Goal: Task Accomplishment & Management: Manage account settings

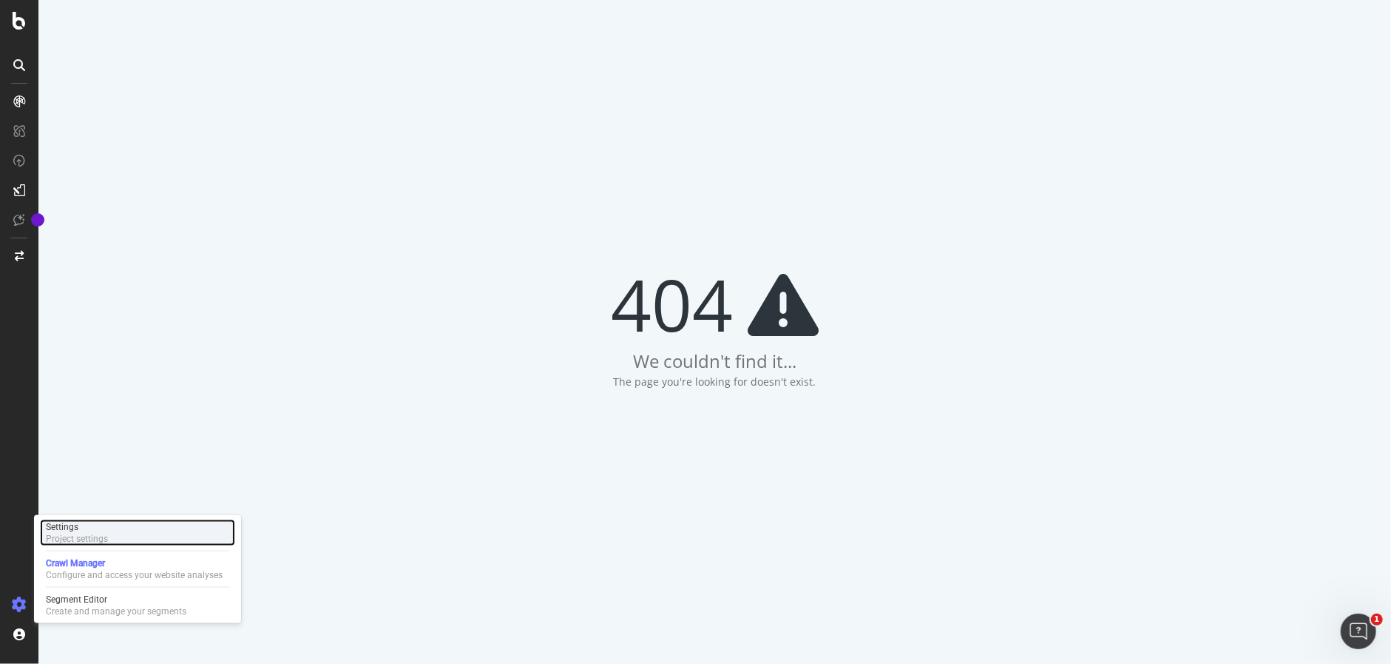
click at [76, 524] on div "Settings" at bounding box center [77, 527] width 62 height 12
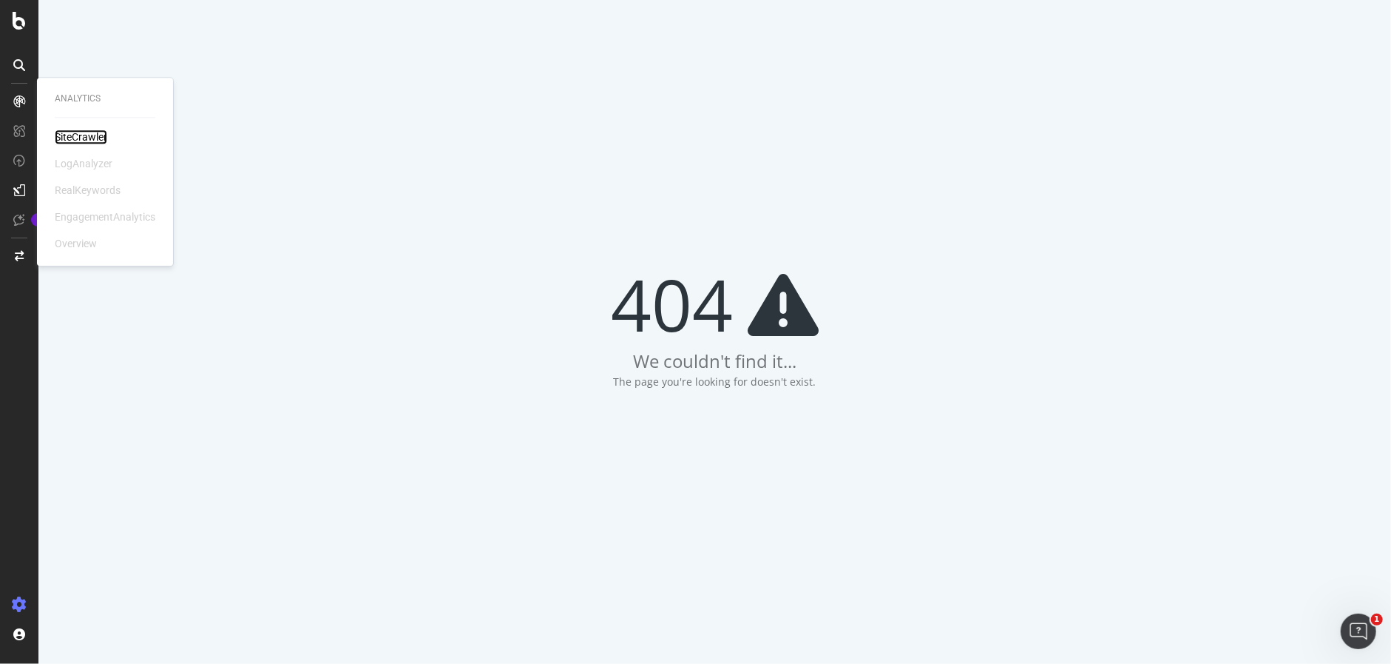
click at [65, 141] on div "SiteCrawler" at bounding box center [81, 136] width 53 height 15
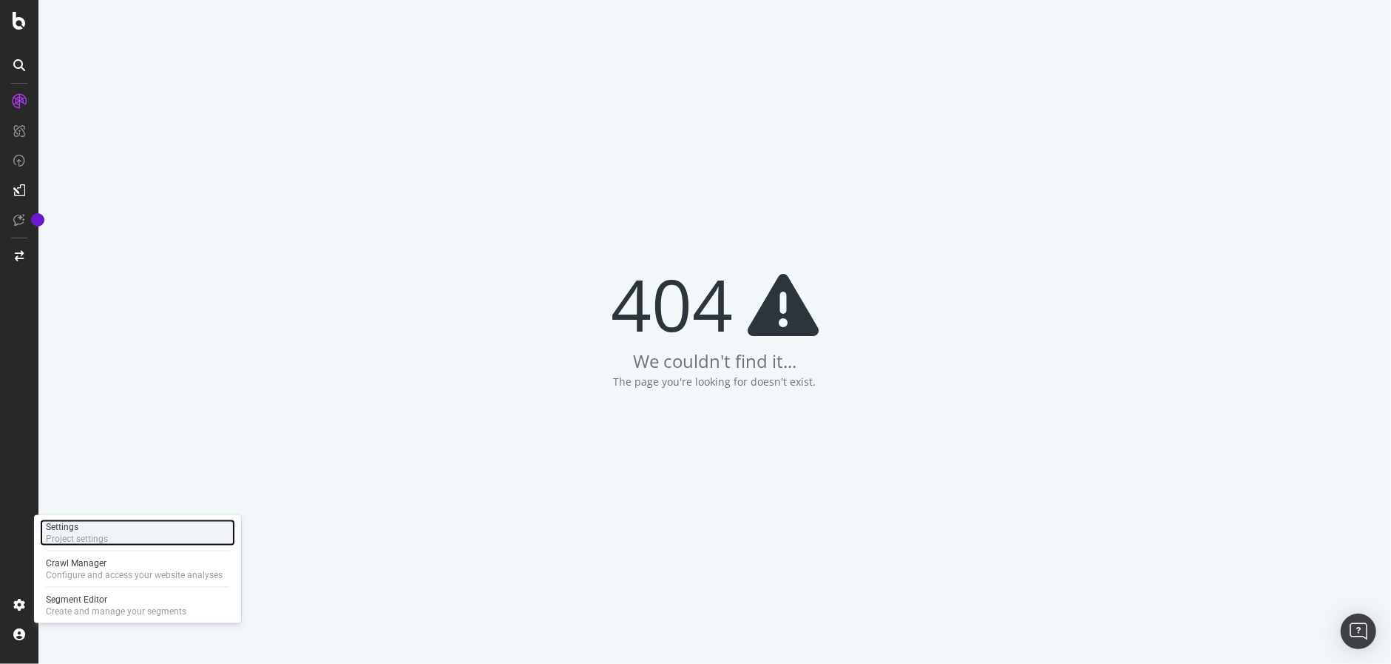
click at [79, 533] on div "Project settings" at bounding box center [77, 539] width 62 height 12
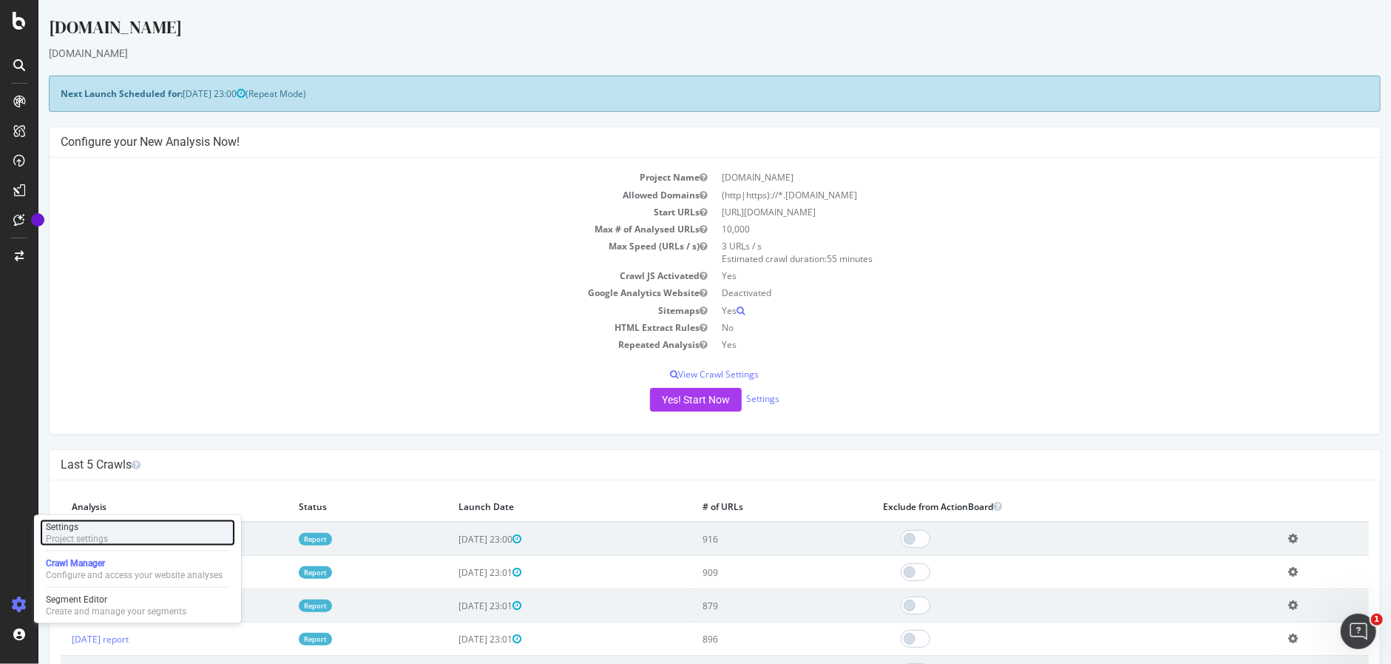
click at [75, 524] on div "Settings" at bounding box center [77, 527] width 62 height 12
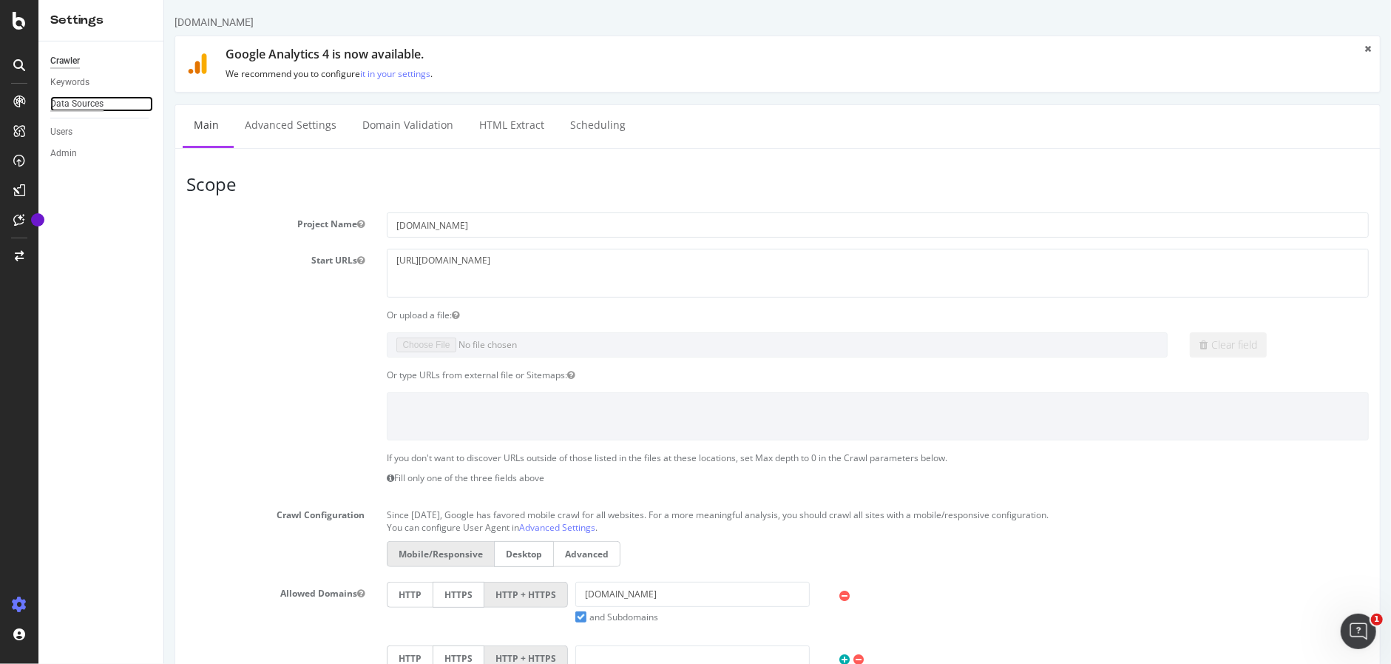
click at [80, 105] on div "Data Sources" at bounding box center [76, 104] width 53 height 16
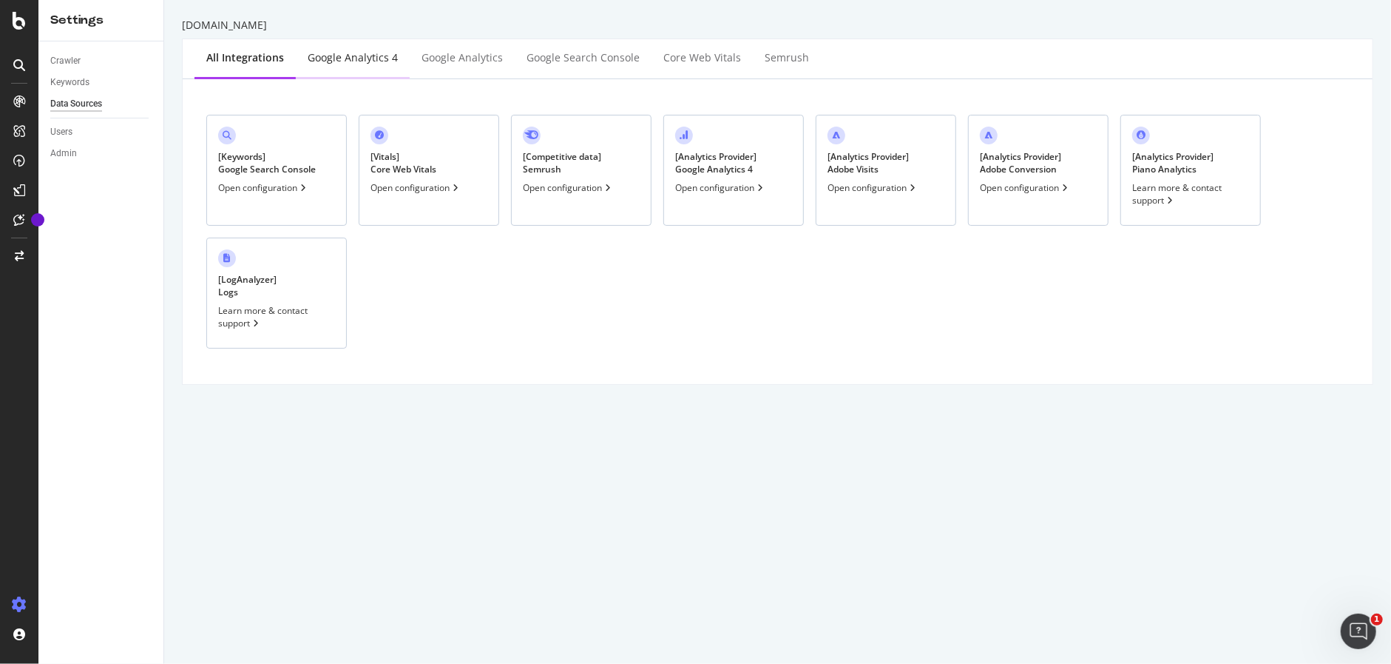
click at [356, 58] on div "Google Analytics 4" at bounding box center [353, 57] width 90 height 15
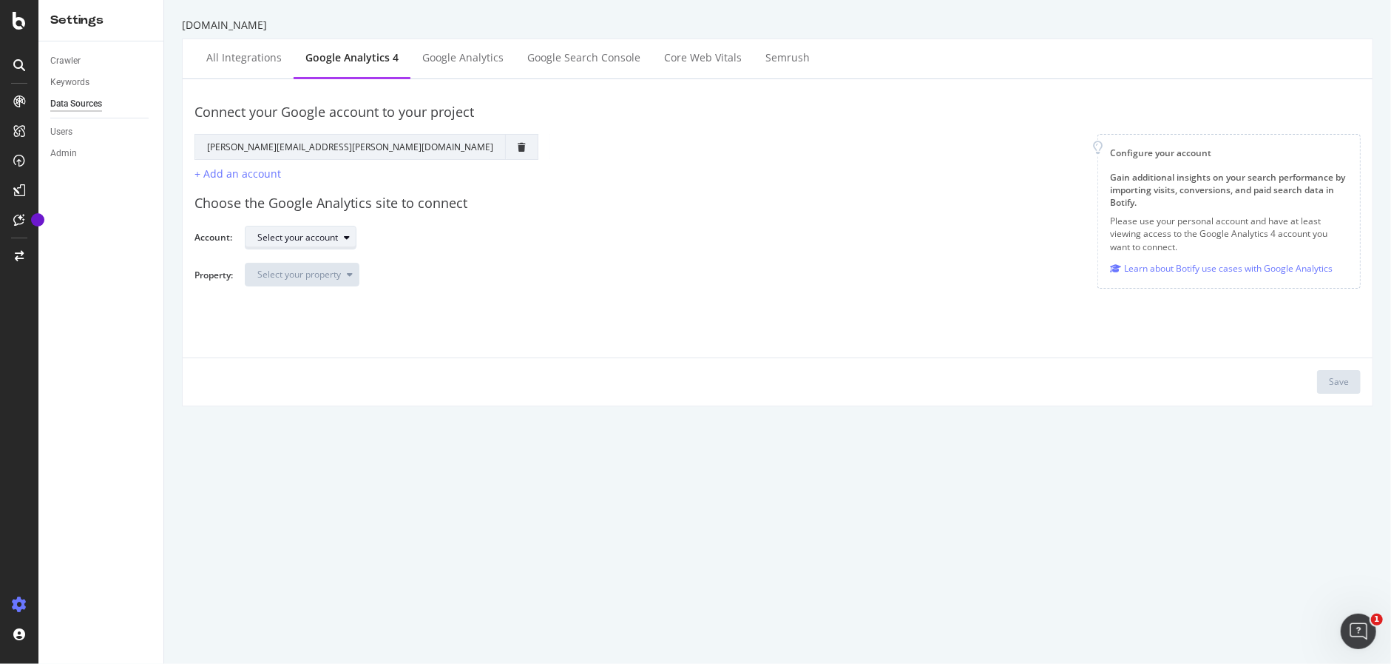
click at [320, 238] on div "Select your account" at bounding box center [297, 237] width 81 height 9
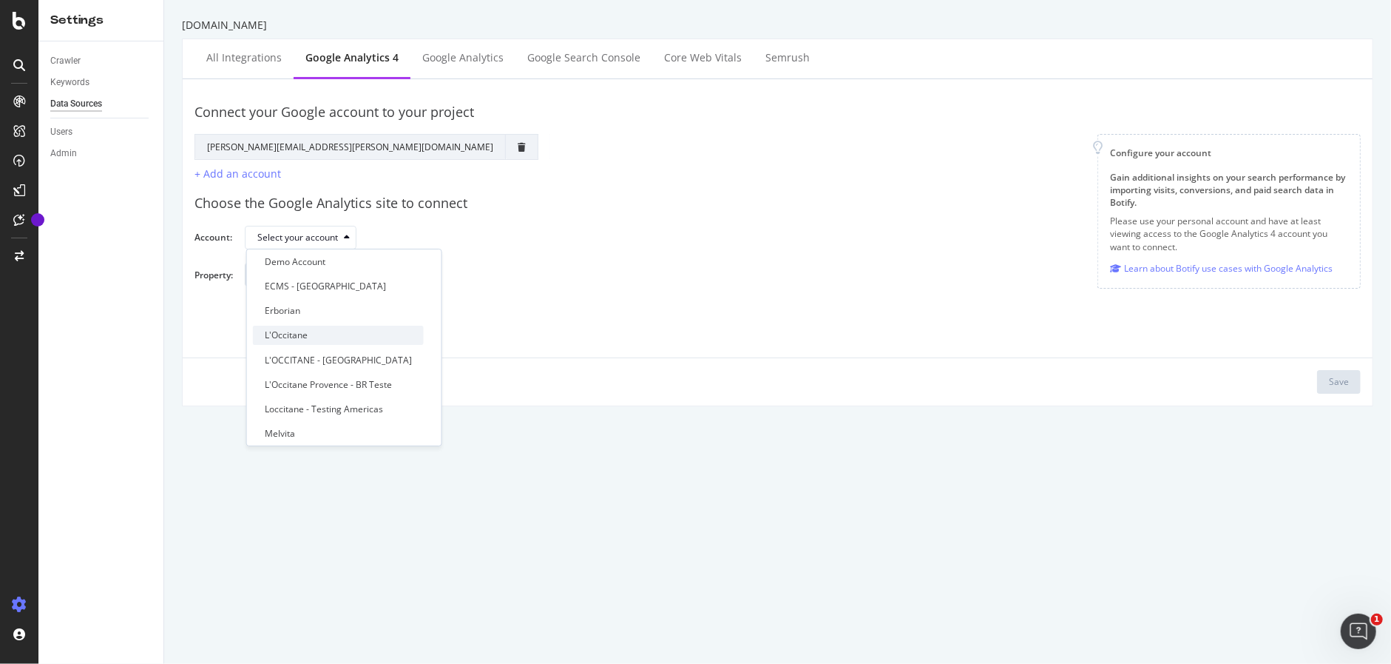
click at [317, 331] on div "L'Occitane" at bounding box center [338, 334] width 171 height 18
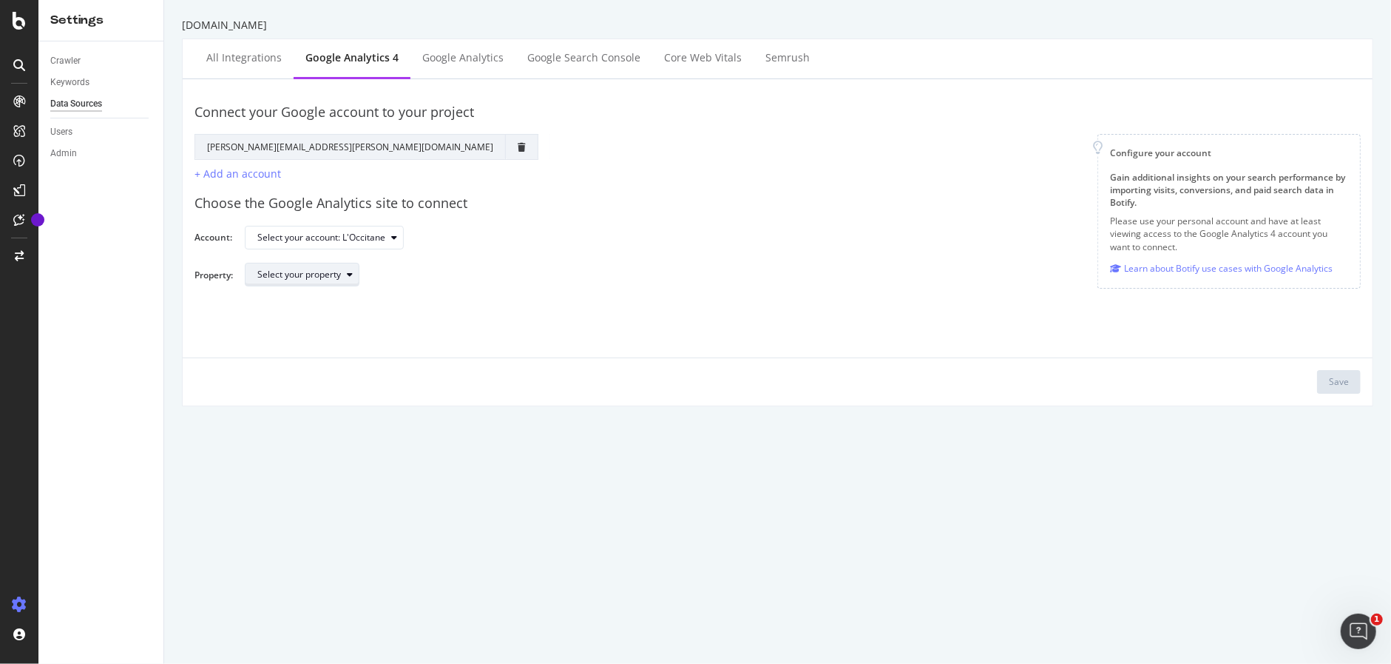
click at [318, 282] on div "Select your property" at bounding box center [307, 274] width 101 height 21
click at [318, 322] on div "GA4 | L'Occitane GLOBAL" at bounding box center [318, 322] width 107 height 13
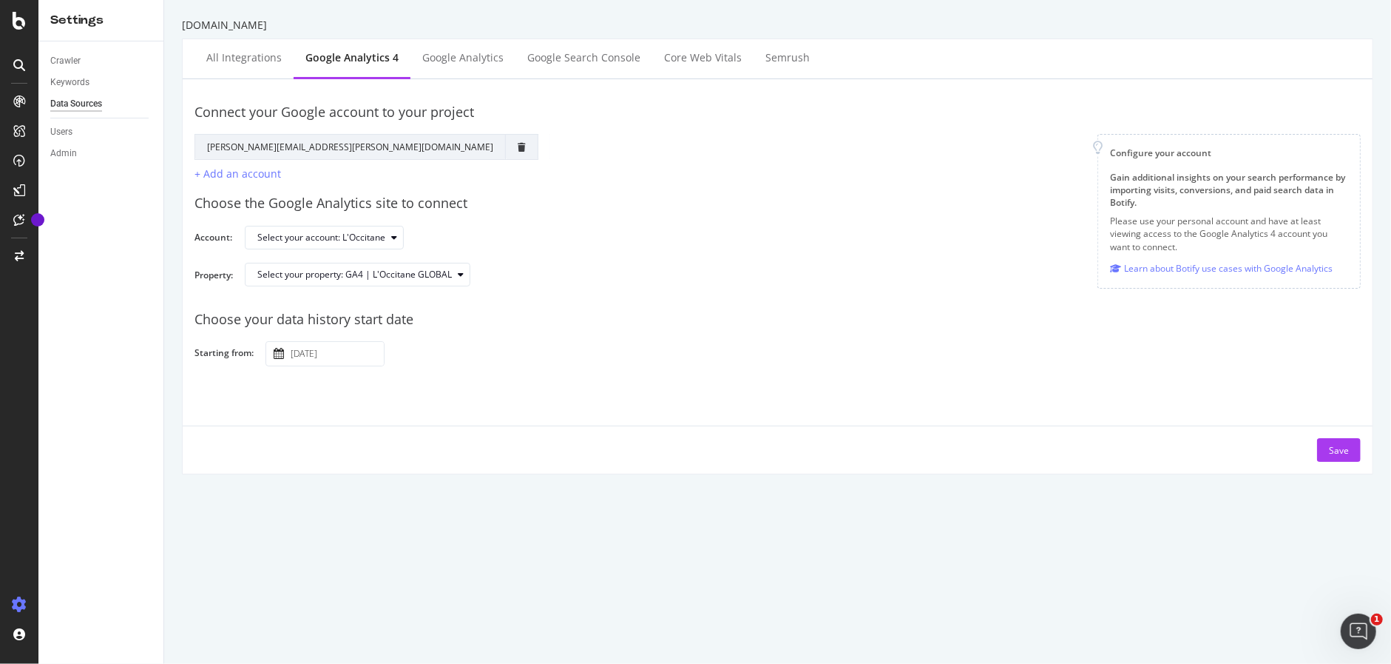
click at [348, 358] on input "[DATE]" at bounding box center [336, 354] width 96 height 24
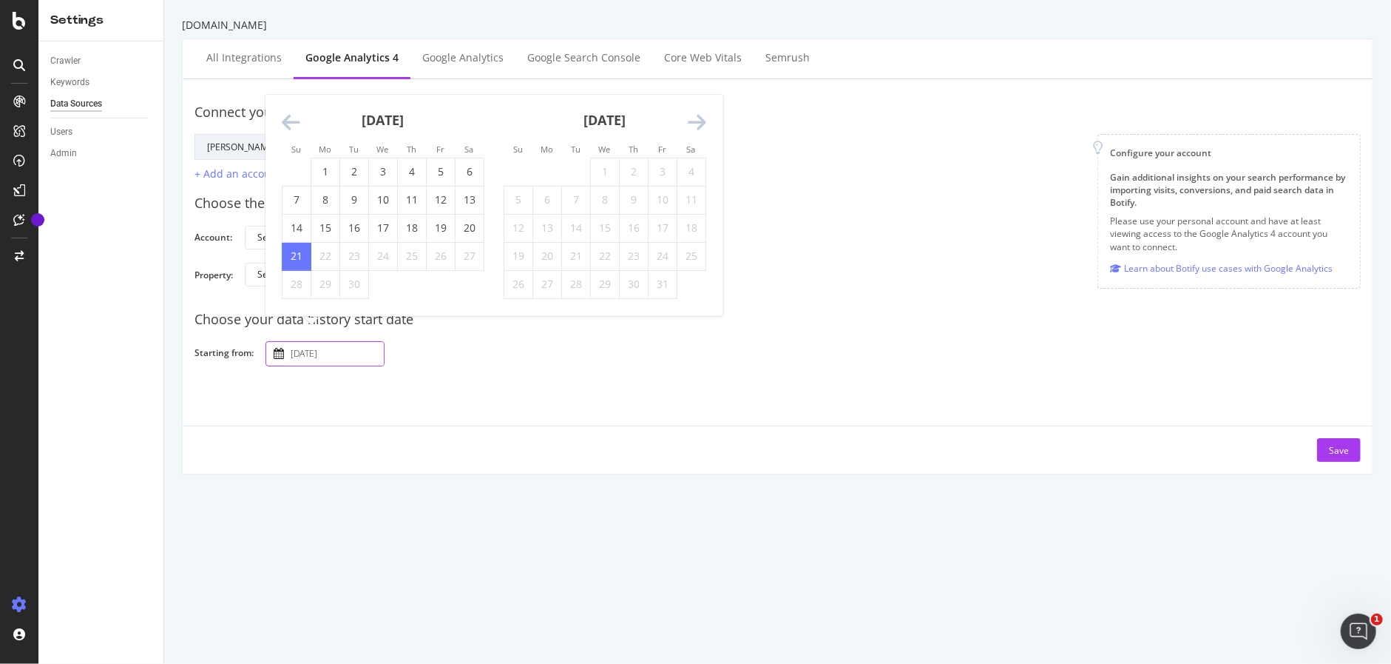
click at [288, 125] on icon "Move backward to switch to the previous month." at bounding box center [291, 122] width 18 height 21
click at [288, 125] on li "Su" at bounding box center [296, 120] width 29 height 15
click at [288, 89] on icon "Move backward to switch to the previous month." at bounding box center [291, 94] width 18 height 21
click at [283, 123] on icon "Move backward to switch to the previous month." at bounding box center [291, 122] width 18 height 21
click at [286, 123] on icon "Move backward to switch to the previous month." at bounding box center [291, 122] width 18 height 21
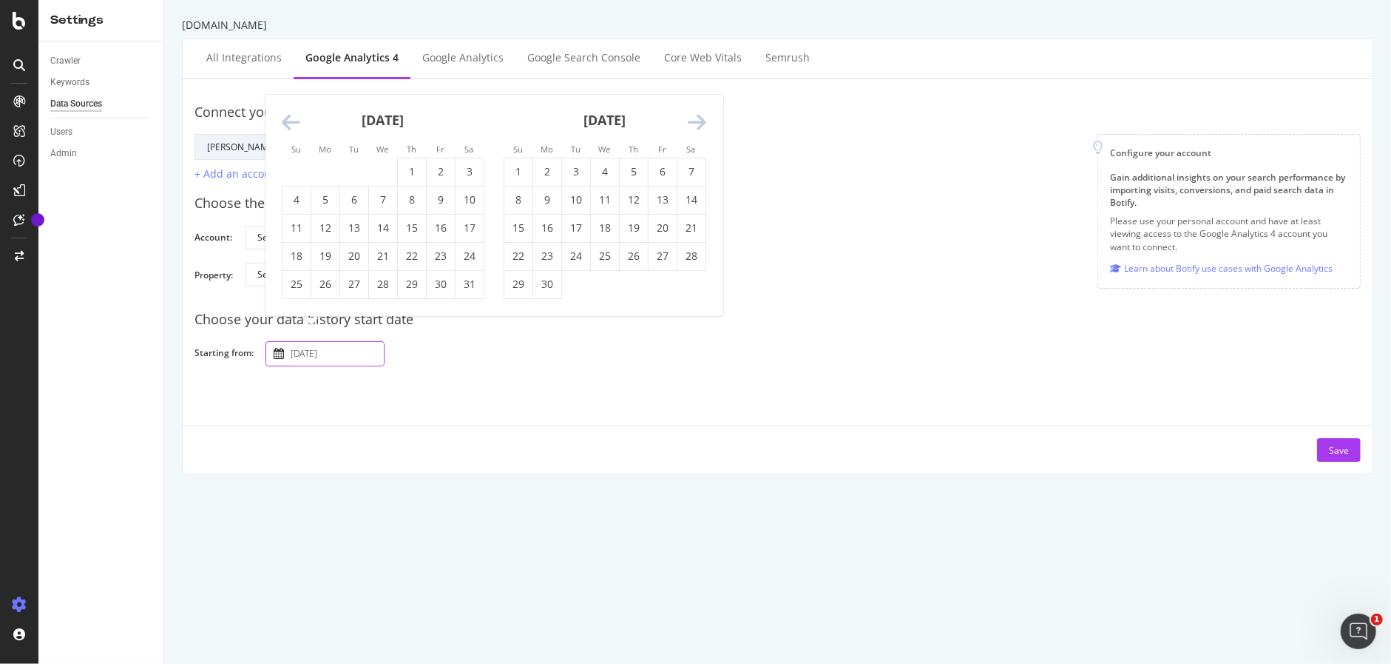
click at [286, 123] on icon "Move backward to switch to the previous month." at bounding box center [291, 122] width 18 height 21
click at [286, 123] on li "Su" at bounding box center [296, 120] width 29 height 15
click at [286, 100] on icon "Move backward to switch to the previous month." at bounding box center [291, 94] width 18 height 21
click at [291, 116] on icon "Move backward to switch to the previous month." at bounding box center [291, 122] width 18 height 21
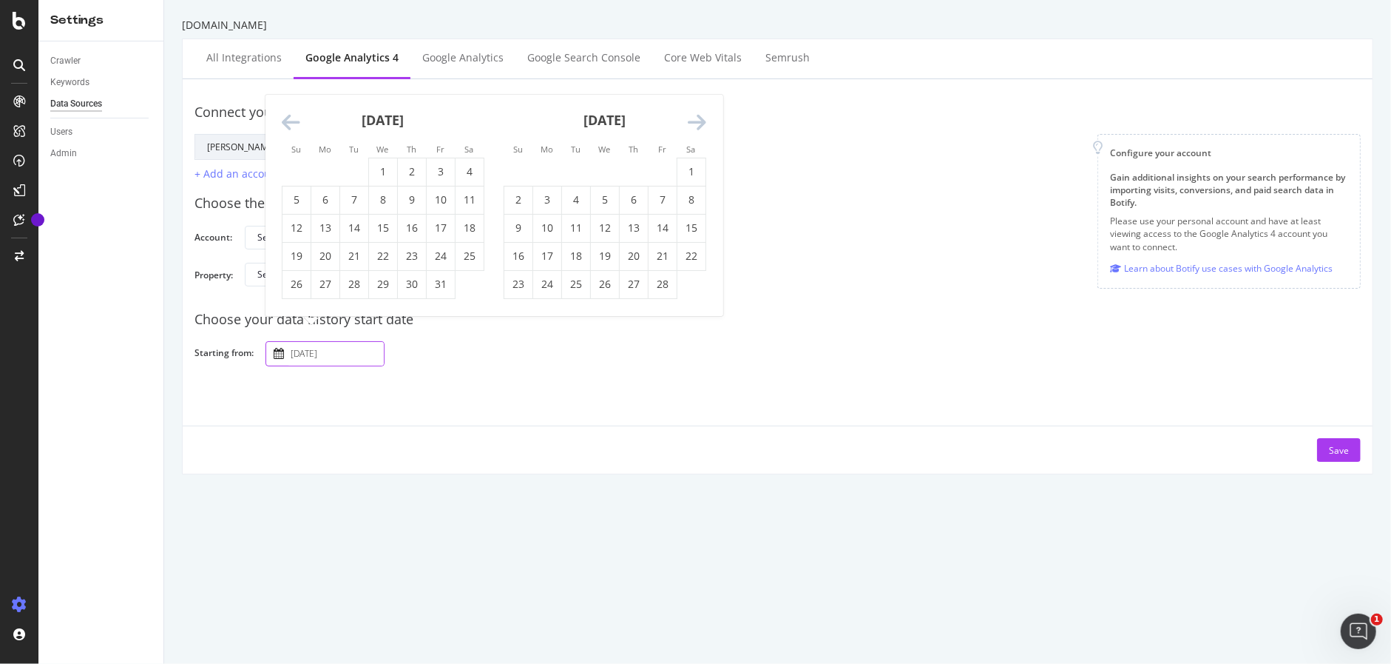
click at [291, 116] on icon "Move backward to switch to the previous month." at bounding box center [291, 122] width 18 height 21
click at [294, 168] on td "1" at bounding box center [297, 172] width 29 height 28
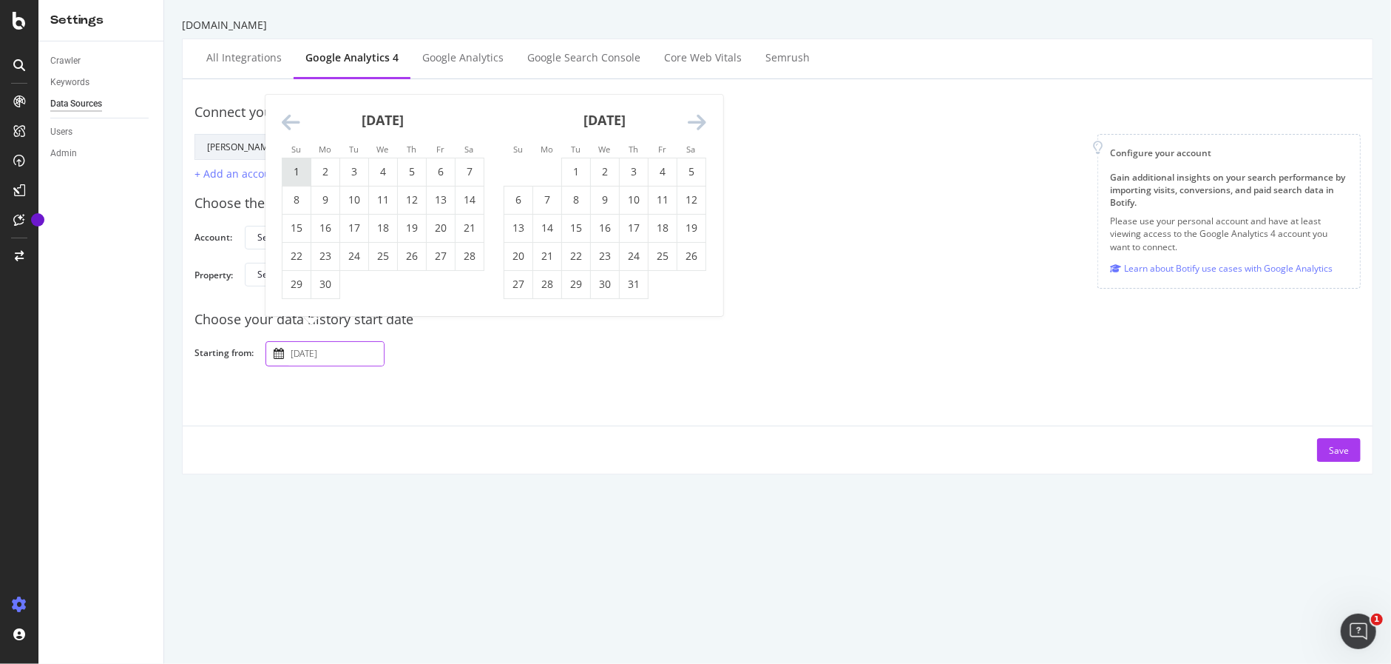
type input "[DATE]"
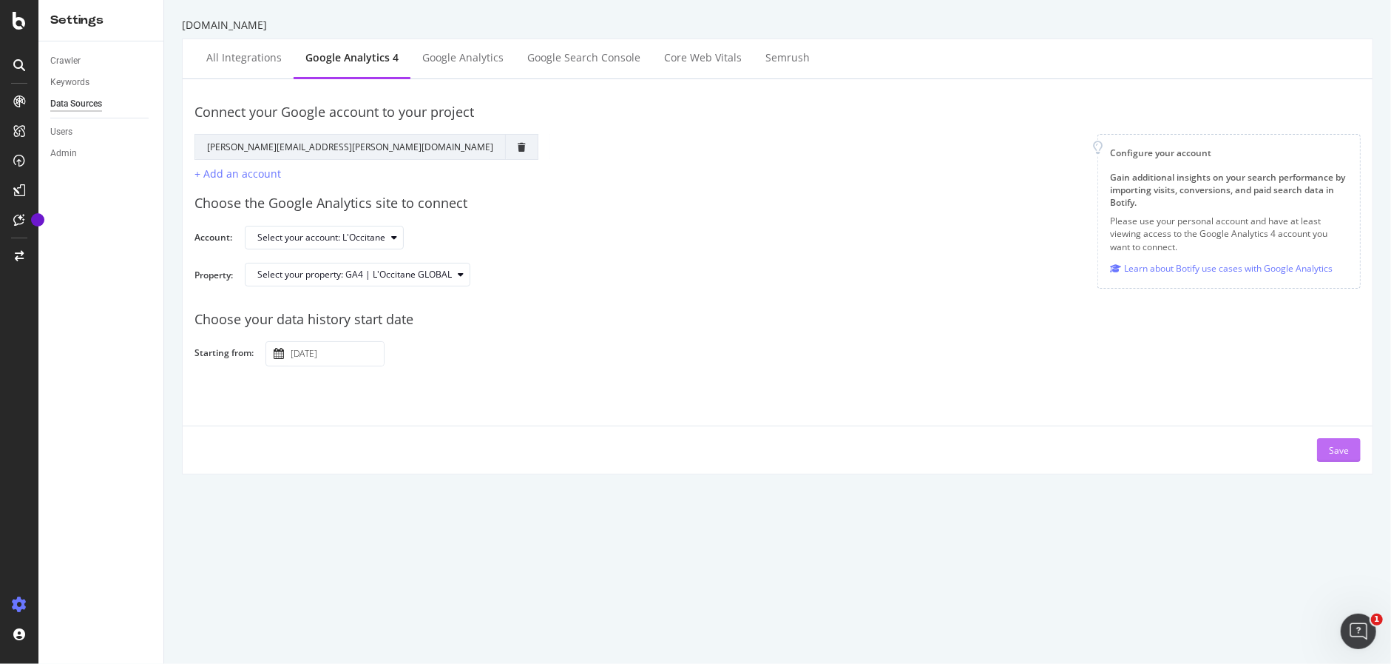
click at [1340, 450] on div "Save" at bounding box center [1339, 450] width 20 height 13
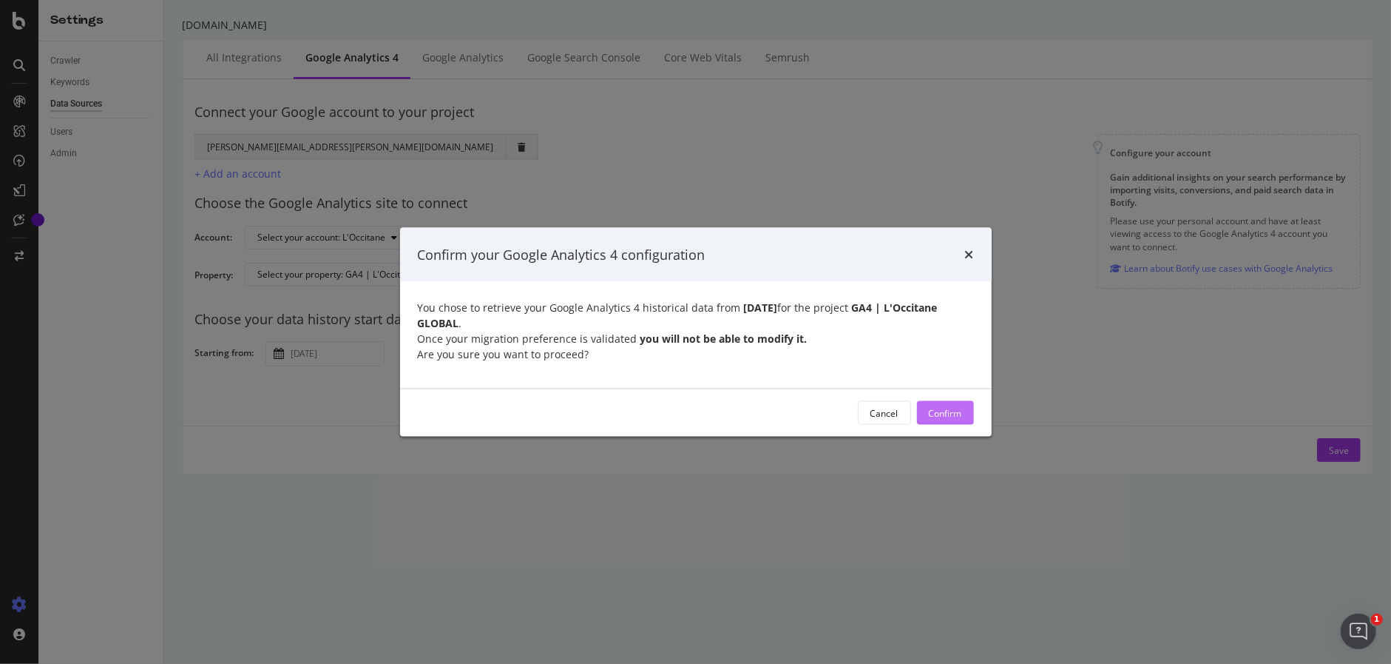
click at [939, 408] on div "Confirm" at bounding box center [945, 412] width 33 height 13
